Goal: Information Seeking & Learning: Understand process/instructions

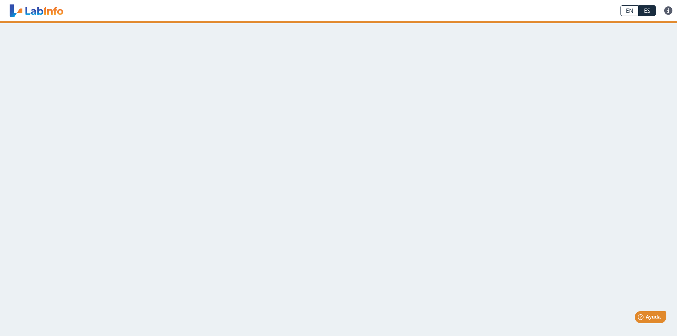
drag, startPoint x: 191, startPoint y: 140, endPoint x: 152, endPoint y: 94, distance: 60.5
click at [171, 123] on main at bounding box center [338, 178] width 677 height 314
click at [125, 46] on main at bounding box center [338, 178] width 677 height 314
drag, startPoint x: 111, startPoint y: 40, endPoint x: 102, endPoint y: 35, distance: 10.5
click at [108, 38] on div at bounding box center [338, 31] width 677 height 21
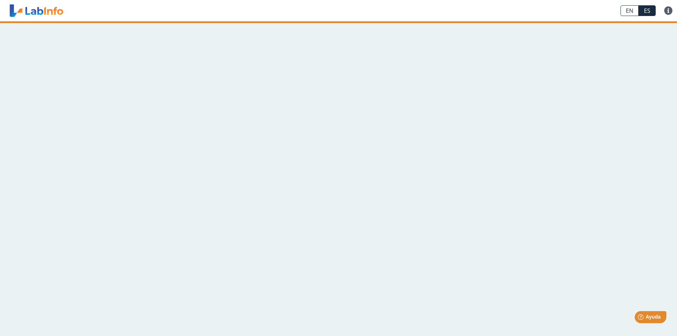
click at [95, 31] on div at bounding box center [338, 31] width 677 height 21
click at [669, 9] on link at bounding box center [668, 10] width 17 height 9
click at [643, 36] on link "Preguntas Frecuentes" at bounding box center [644, 31] width 65 height 21
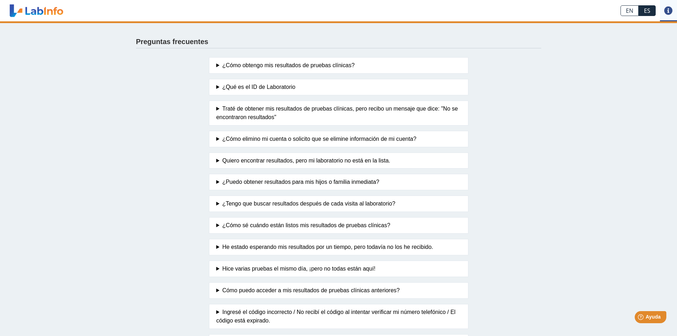
click at [276, 64] on summary "¿Cómo obtengo mis resultados de pruebas clínicas?" at bounding box center [338, 65] width 244 height 9
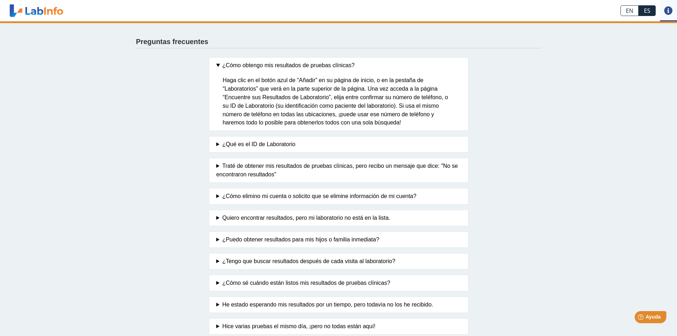
click at [196, 83] on app-faq "Preguntas frecuentes ¿Cómo obtengo mis resultados de pruebas clínicas? Haga cli…" at bounding box center [338, 222] width 426 height 402
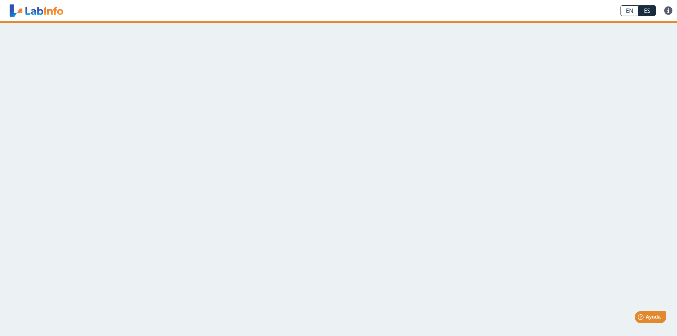
click at [146, 76] on main at bounding box center [338, 178] width 677 height 314
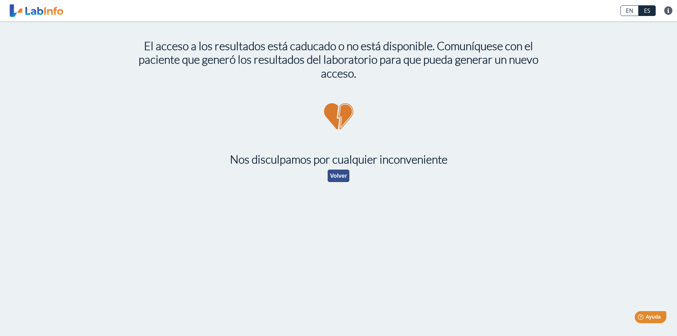
click at [344, 178] on button "Volver" at bounding box center [339, 175] width 22 height 12
